Goal: Understand process/instructions

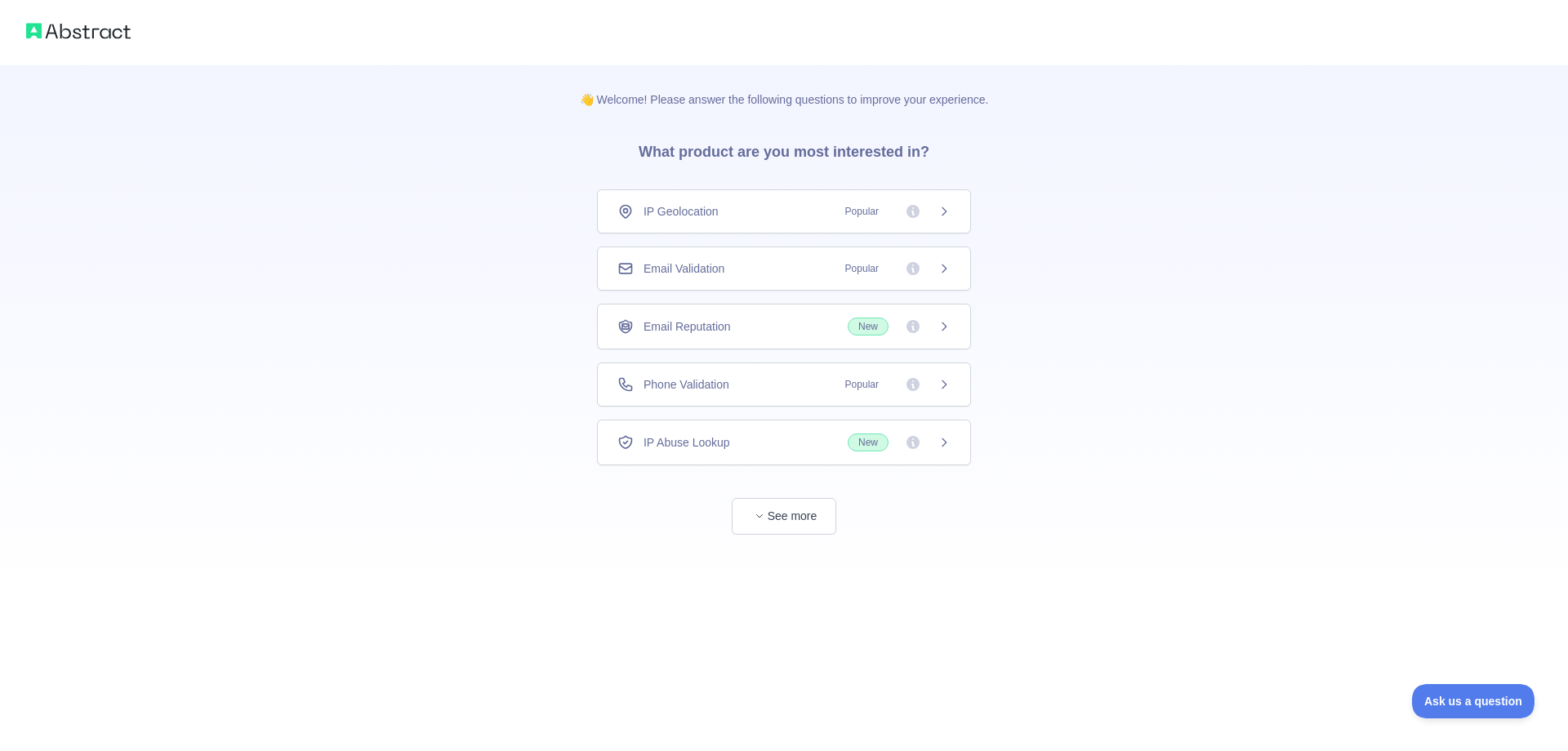
click at [1159, 361] on div "👋 Welcome! Please answer the following questions to improve your experience. Wh…" at bounding box center [784, 300] width 1568 height 600
click at [815, 278] on div "Email Validation Popular" at bounding box center [784, 269] width 374 height 44
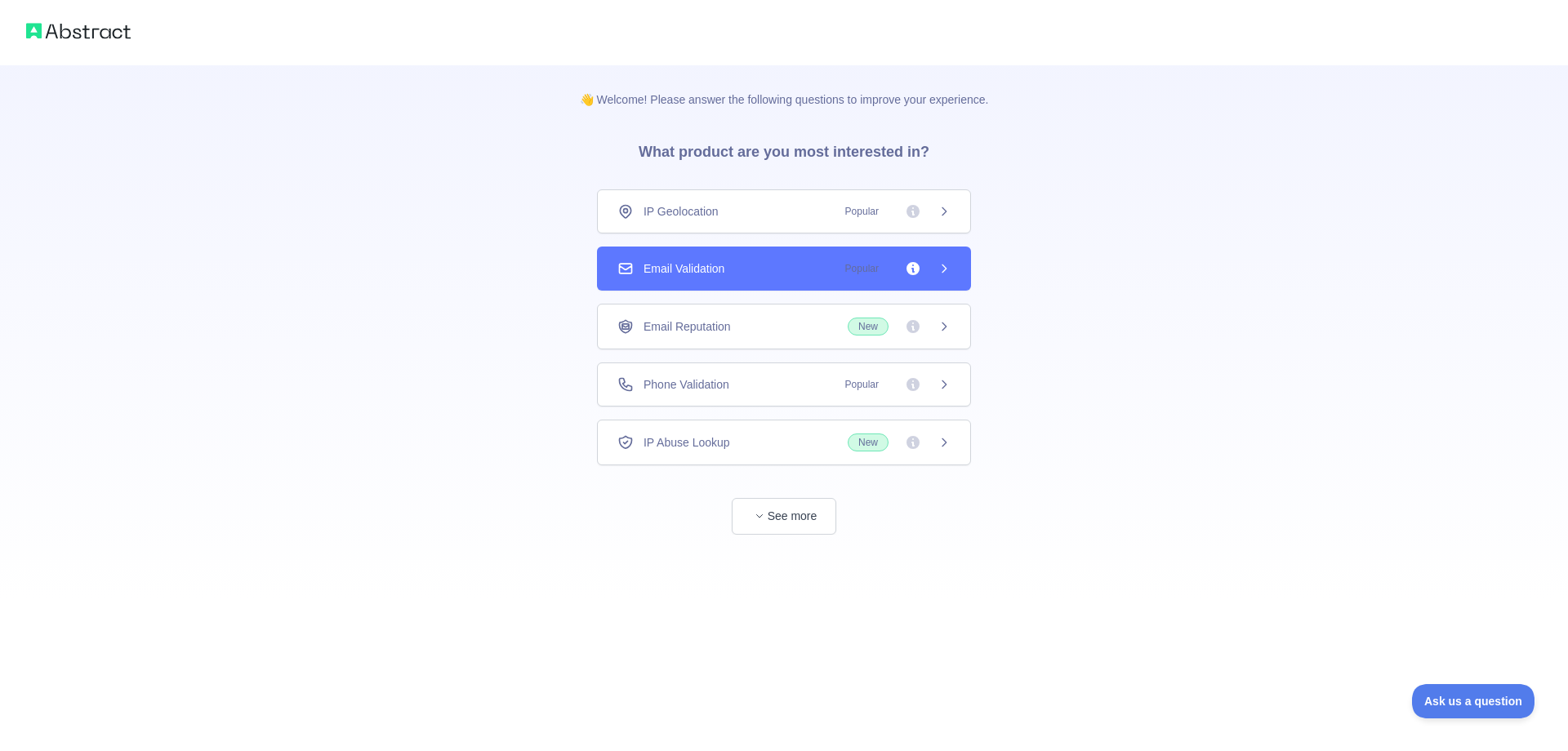
click at [766, 262] on div "Email Validation Popular" at bounding box center [784, 269] width 333 height 16
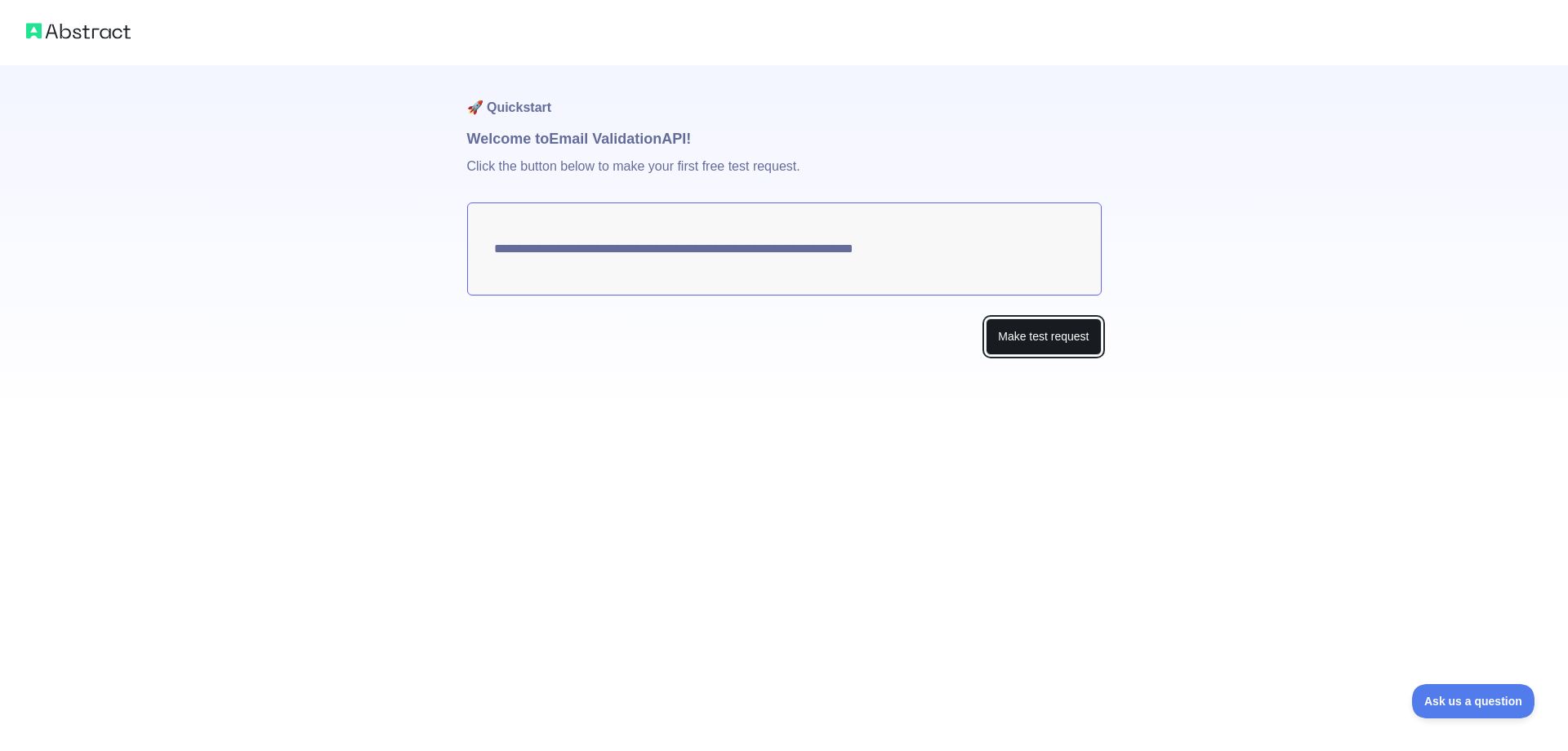
click at [1064, 331] on button "Make test request" at bounding box center [1043, 337] width 115 height 36
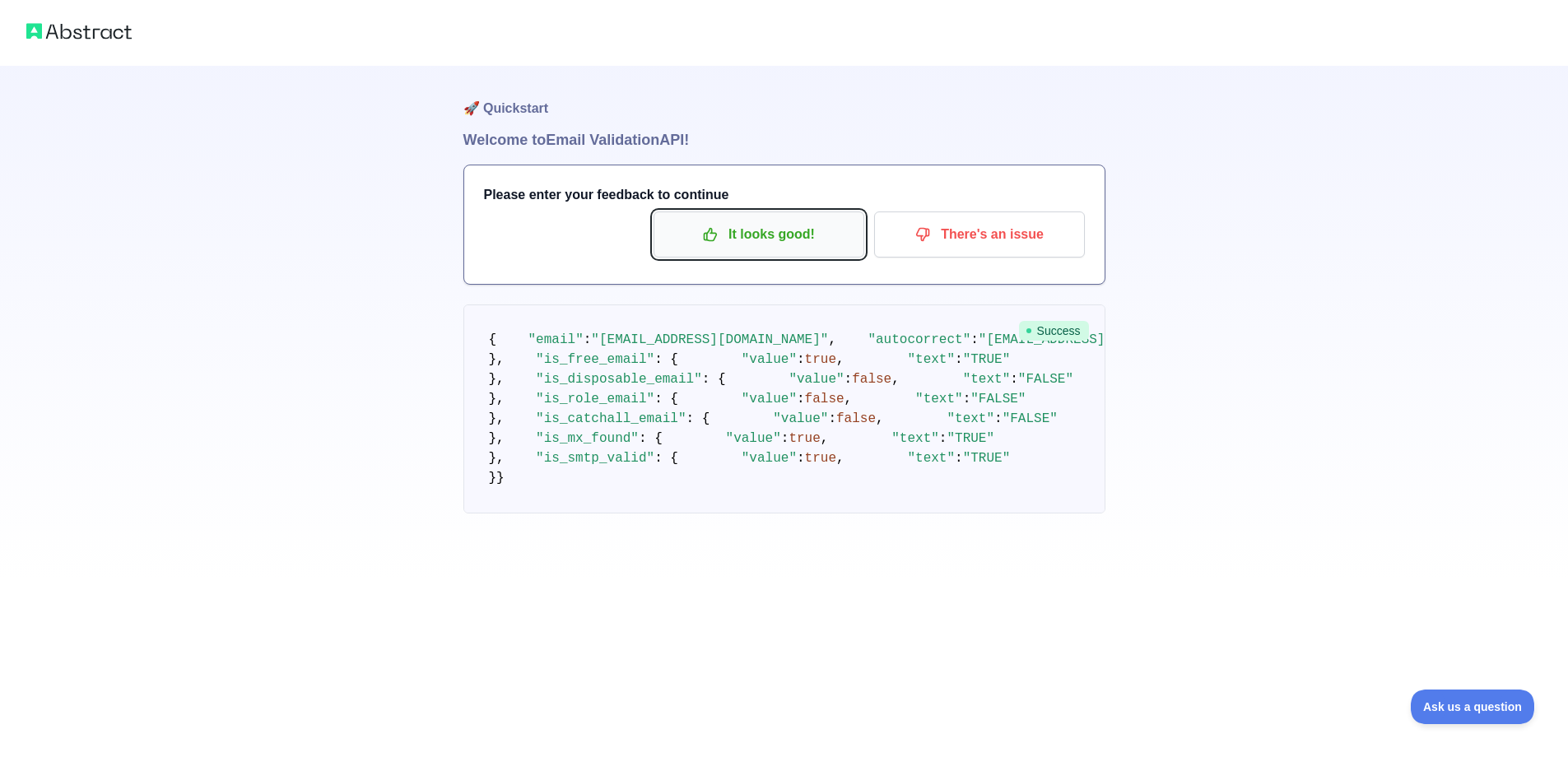
click at [767, 221] on p "It looks good!" at bounding box center [759, 234] width 186 height 28
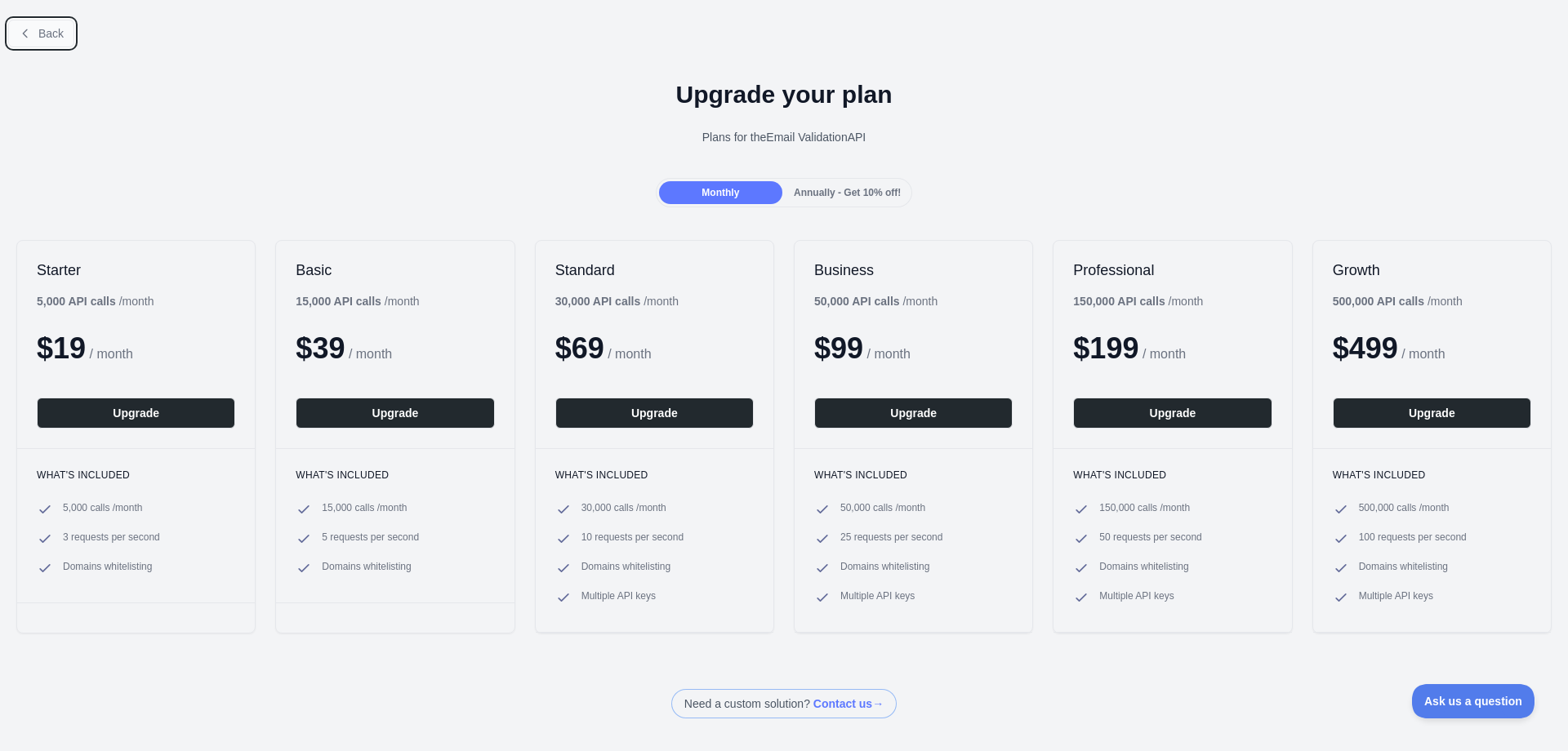
click at [53, 40] on span "Back" at bounding box center [51, 34] width 25 height 13
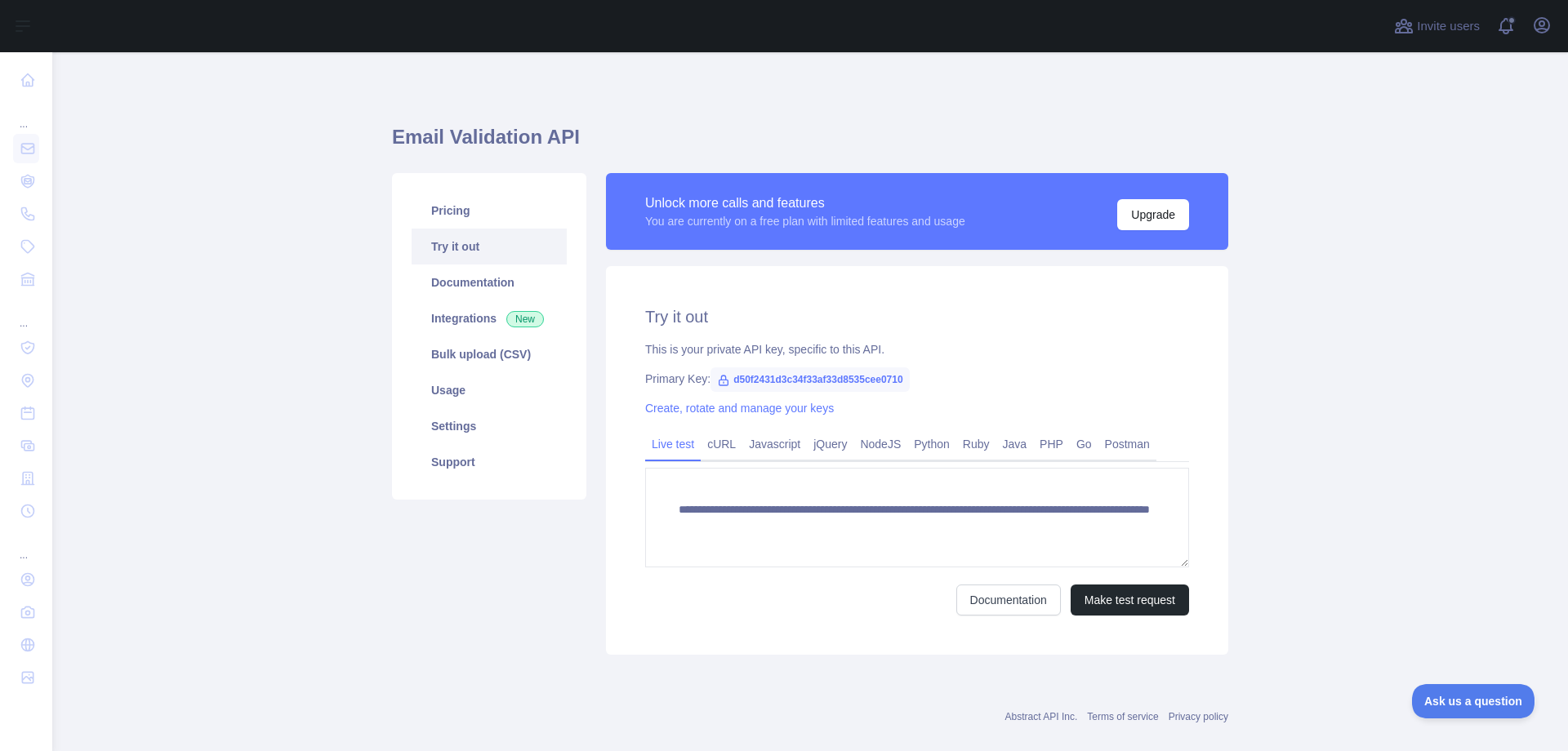
click at [767, 380] on span "d50f2431d3c34f33af33d8535cee0710" at bounding box center [809, 380] width 199 height 25
copy span "d50f2431d3c34f33af33d8535cee0710"
